Goal: Information Seeking & Learning: Learn about a topic

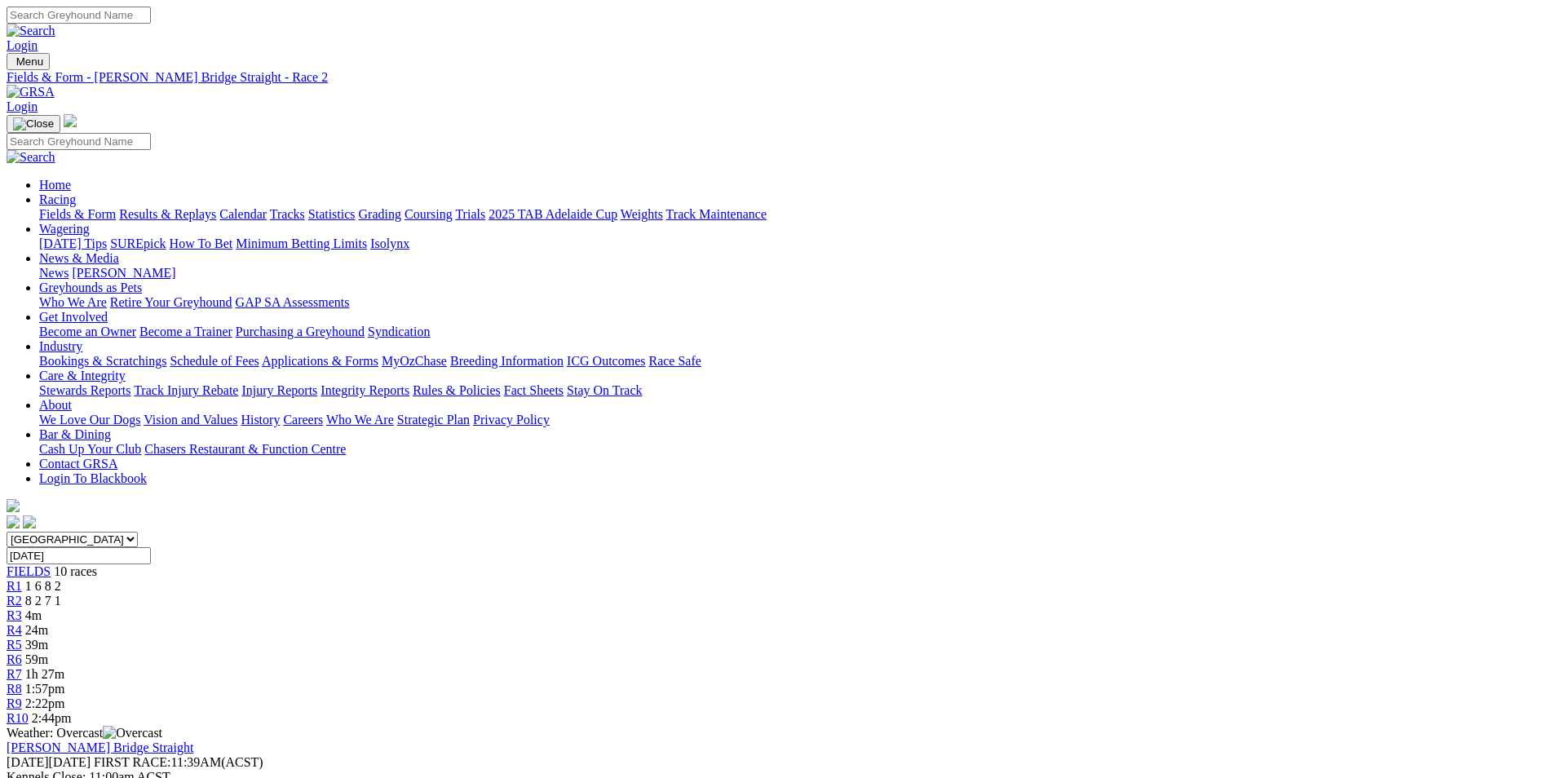
click at [72, 711] on span "2:44pm" at bounding box center [52, 718] width 40 height 14
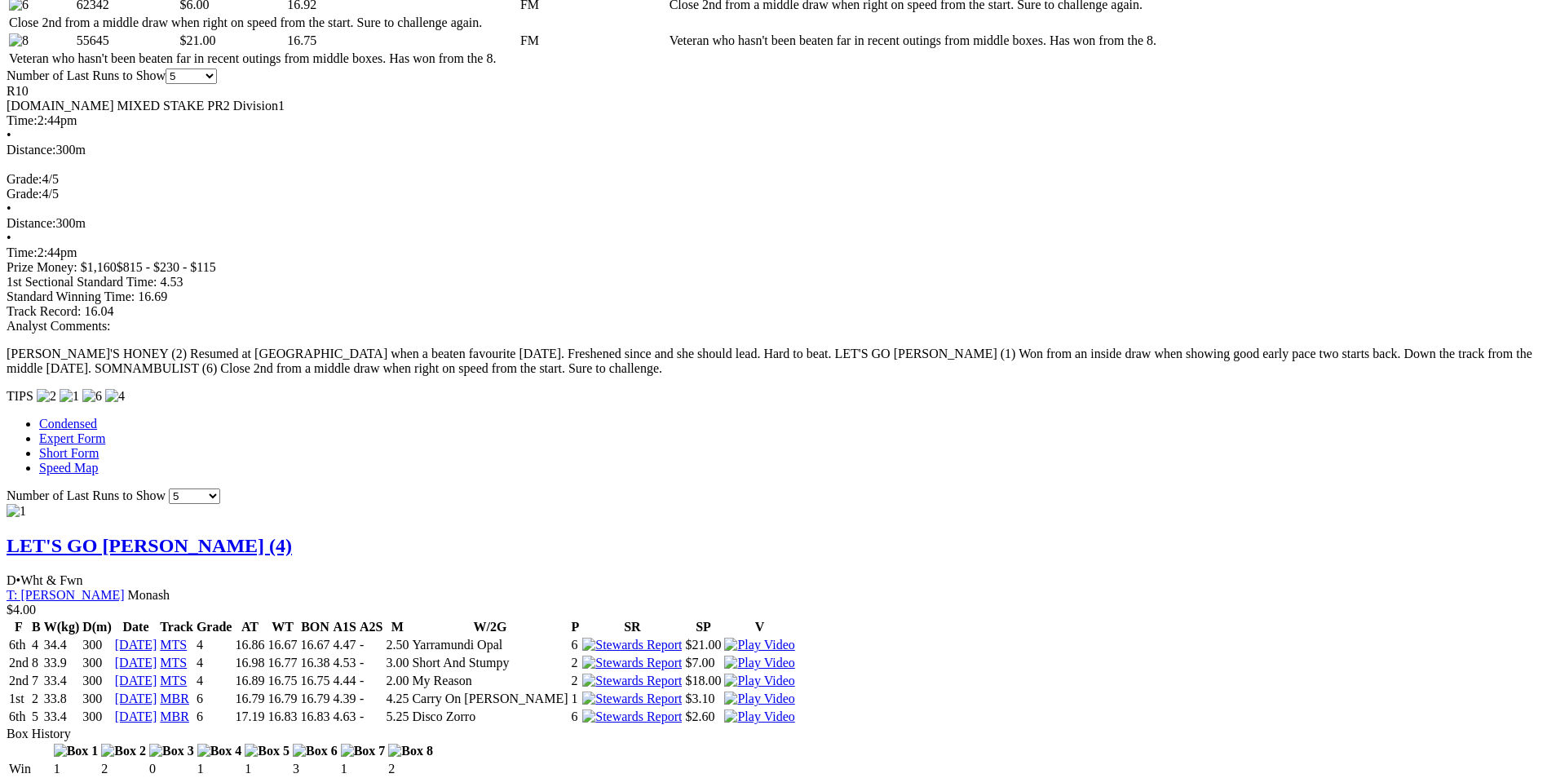
scroll to position [979, 0]
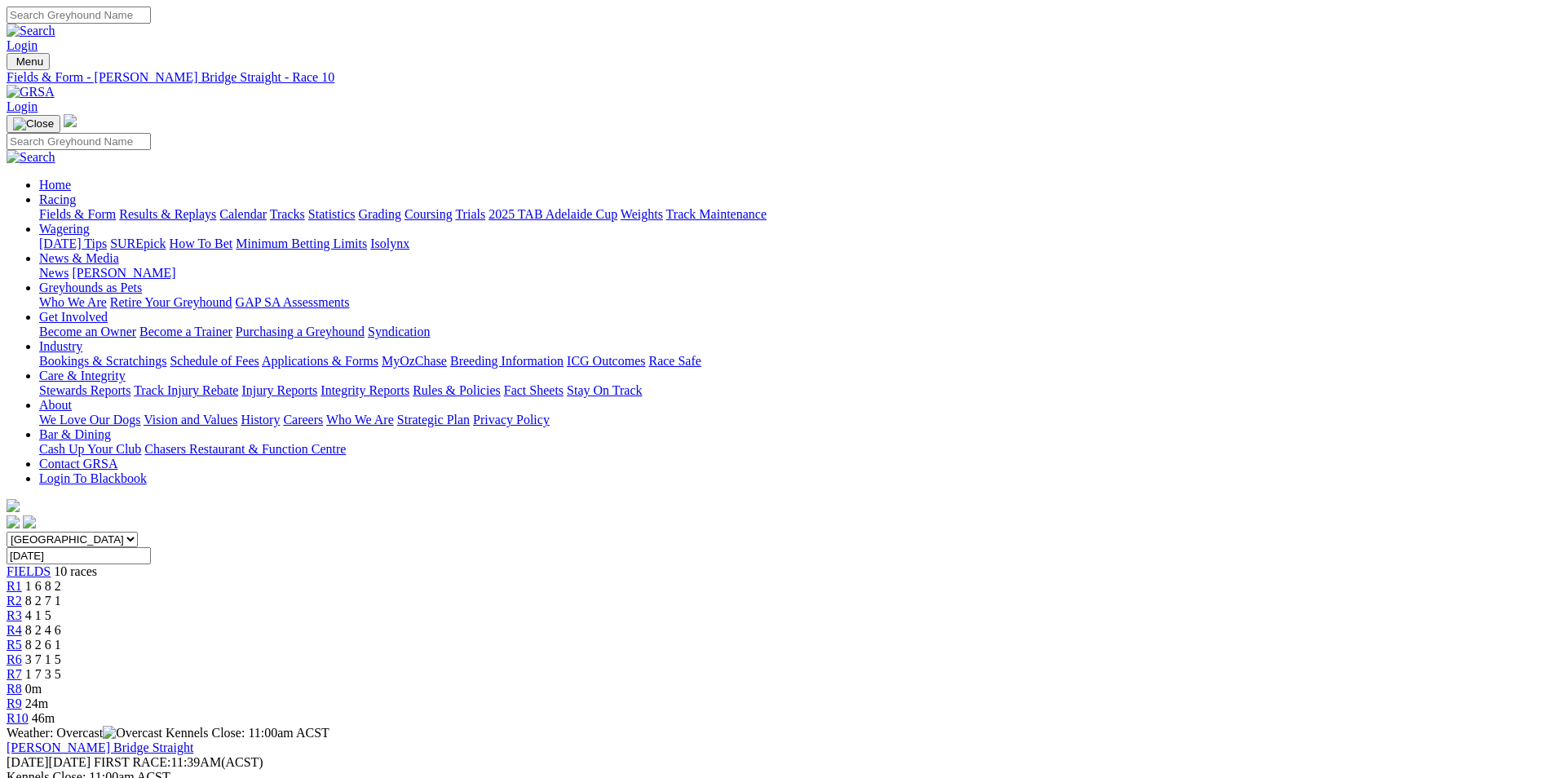
click at [22, 667] on span "R7" at bounding box center [14, 674] width 15 height 14
click at [55, 711] on span "46m" at bounding box center [43, 718] width 23 height 14
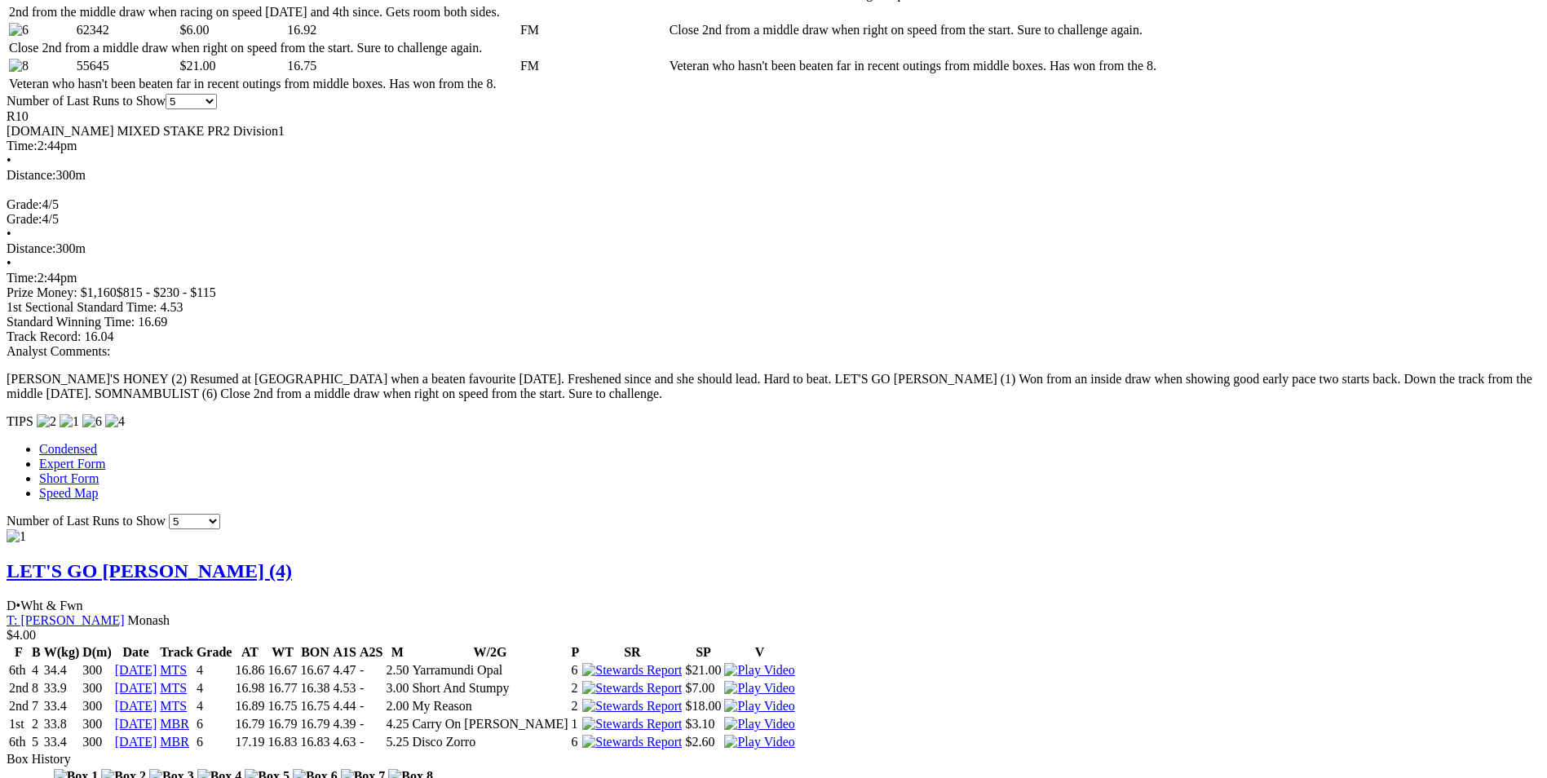
scroll to position [1060, 0]
